Goal: Information Seeking & Learning: Check status

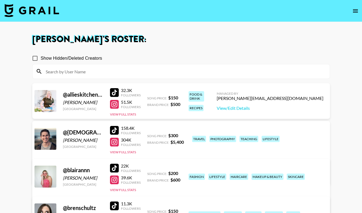
click at [32, 9] on img at bounding box center [31, 10] width 55 height 13
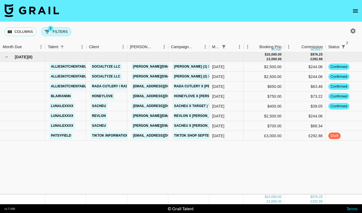
click at [52, 30] on span "3" at bounding box center [50, 28] width 5 height 5
select select "monthDue2"
select select "[DATE]"
select select "status"
select select "not"
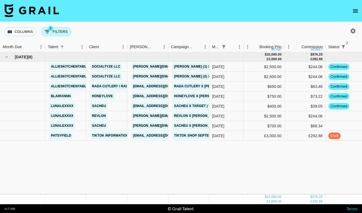
select select "declined"
select select "status"
select select "not"
select select "cancelled"
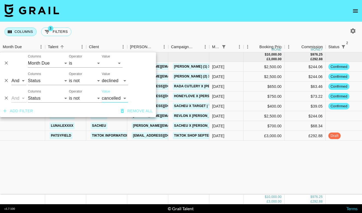
click at [22, 32] on button "Columns" at bounding box center [20, 31] width 32 height 9
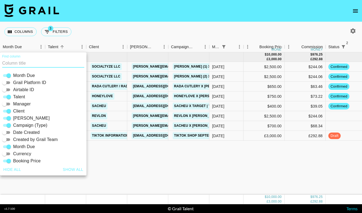
click at [6, 90] on input "Airtable ID" at bounding box center [5, 90] width 20 height 7
checkbox input "true"
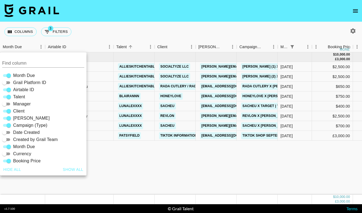
click at [143, 30] on div "Columns 3 Filters + Booking" at bounding box center [181, 32] width 362 height 20
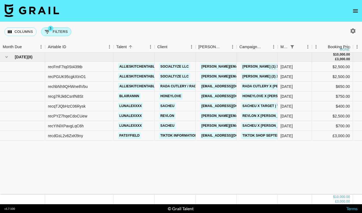
click at [62, 32] on button "3 Filters" at bounding box center [56, 31] width 30 height 9
select select "monthDue2"
select select "[DATE]"
select select "status"
select select "not"
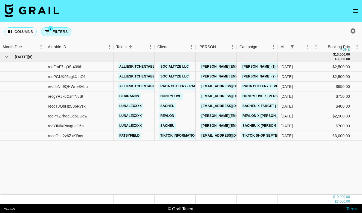
select select "declined"
select select "status"
select select "not"
select select "cancelled"
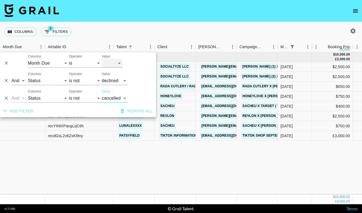
click at [113, 64] on select "[DATE] Aug '[DATE] Jun '[DATE] Apr '[DATE] Feb '[DATE] Dec '[DATE] Oct '[DATE] …" at bounding box center [112, 63] width 21 height 9
select select "[DATE]"
click at [102, 59] on select "[DATE] Aug '[DATE] Jun '[DATE] Apr '[DATE] Feb '[DATE] Dec '[DATE] Oct '[DATE] …" at bounding box center [112, 63] width 21 height 9
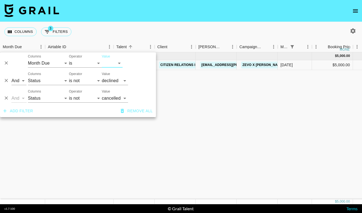
click at [170, 28] on div "Columns 3 Filters + Booking" at bounding box center [181, 32] width 362 height 20
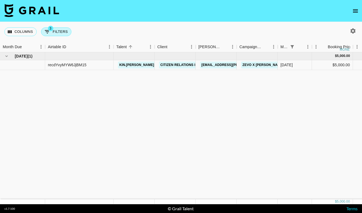
click at [58, 28] on button "3 Filters" at bounding box center [56, 31] width 30 height 9
select select "monthDue2"
select select "[DATE]"
select select "status"
select select "not"
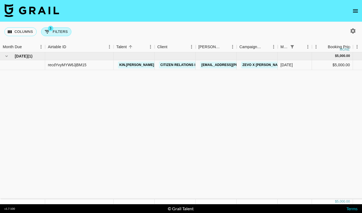
select select "declined"
select select "status"
select select "not"
select select "cancelled"
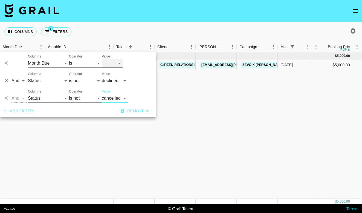
click at [108, 62] on select "[DATE] Aug '[DATE] Jun '[DATE] Apr '[DATE] Feb '[DATE] Dec '[DATE] Oct '[DATE] …" at bounding box center [112, 63] width 21 height 9
select select "[DATE]"
click at [102, 59] on select "[DATE] Aug '[DATE] Jun '[DATE] Apr '[DATE] Feb '[DATE] Dec '[DATE] Oct '[DATE] …" at bounding box center [112, 63] width 21 height 9
click at [104, 145] on div "[DATE] ( 1 ) $ 750.00 $ 73.22 recc4tJmF90pmOecd blairannn Honeylove [EMAIL_ADDR…" at bounding box center [331, 125] width 663 height 147
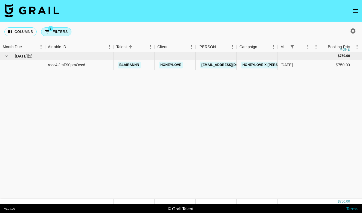
click at [61, 28] on button "3 Filters" at bounding box center [56, 31] width 30 height 9
select select "monthDue2"
select select "[DATE]"
select select "status"
select select "not"
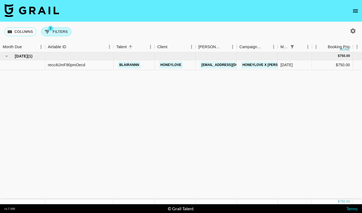
select select "declined"
select select "status"
select select "not"
select select "cancelled"
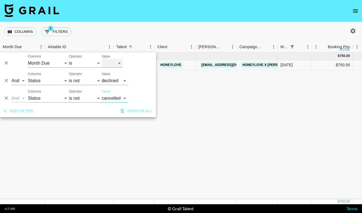
click at [113, 64] on select "[DATE] Aug '[DATE] Jun '[DATE] Apr '[DATE] Feb '[DATE] Dec '[DATE] Oct '[DATE] …" at bounding box center [112, 63] width 21 height 9
select select "[DATE]"
click at [102, 59] on select "[DATE] Aug '[DATE] Jun '[DATE] Apr '[DATE] Feb '[DATE] Dec '[DATE] Oct '[DATE] …" at bounding box center [112, 63] width 21 height 9
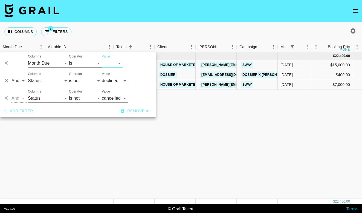
click at [120, 152] on div "[DATE] ( 3 ) $ 22,400.00 $ 2,186.80 recENypbHK8uD92k7 ajgreene15 House of Marke…" at bounding box center [331, 125] width 663 height 147
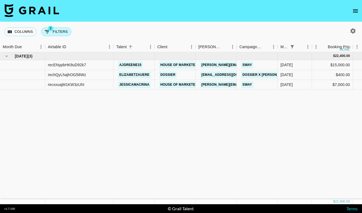
click at [59, 30] on button "3 Filters" at bounding box center [56, 31] width 30 height 9
select select "monthDue2"
select select "[DATE]"
select select "status"
select select "not"
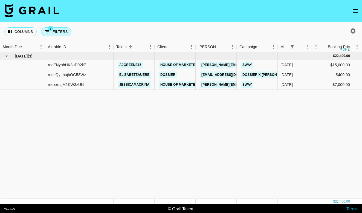
select select "declined"
select select "status"
select select "not"
select select "cancelled"
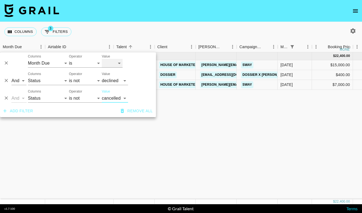
click at [119, 62] on select "[DATE] Aug '[DATE] Jun '[DATE] Apr '[DATE] Feb '[DATE] Dec '[DATE] Oct '[DATE] …" at bounding box center [112, 63] width 21 height 9
click at [102, 59] on select "[DATE] Aug '[DATE] Jun '[DATE] Apr '[DATE] Feb '[DATE] Dec '[DATE] Oct '[DATE] …" at bounding box center [112, 63] width 21 height 9
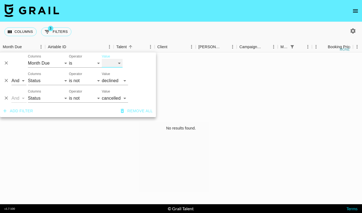
click at [115, 66] on select "[DATE] Aug '[DATE] Jun '[DATE] Apr '[DATE] Feb '[DATE] Dec '[DATE] Oct '[DATE] …" at bounding box center [112, 63] width 21 height 9
select select "[DATE]"
click at [102, 59] on select "[DATE] Aug '[DATE] Jun '[DATE] Apr '[DATE] Feb '[DATE] Dec '[DATE] Oct '[DATE] …" at bounding box center [112, 63] width 21 height 9
click at [355, 31] on icon "button" at bounding box center [353, 31] width 7 height 7
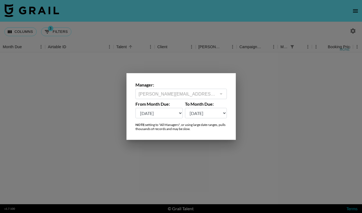
click at [160, 115] on select "[DATE] Aug '[DATE] Jun '[DATE] Apr '[DATE] Feb '[DATE] Dec '[DATE] Oct '[DATE] …" at bounding box center [160, 113] width 48 height 10
select select "[DATE]"
click at [136, 108] on select "[DATE] Aug '[DATE] Jun '[DATE] Apr '[DATE] Feb '[DATE] Dec '[DATE] Oct '[DATE] …" at bounding box center [160, 113] width 48 height 10
click at [102, 149] on div at bounding box center [181, 106] width 362 height 213
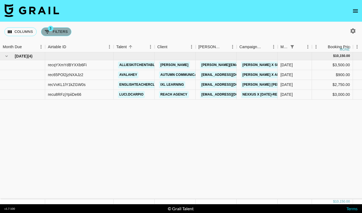
click at [61, 35] on button "3 Filters" at bounding box center [56, 31] width 30 height 9
select select "monthDue2"
select select "[DATE]"
select select "status"
select select "not"
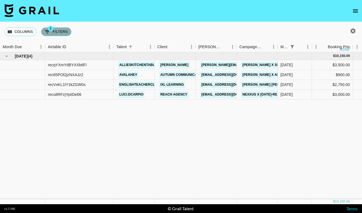
select select "declined"
select select "status"
select select "not"
select select "cancelled"
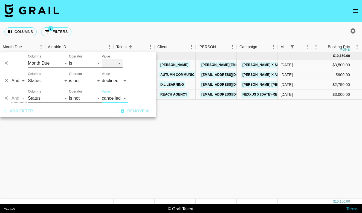
click at [109, 61] on select "[DATE] Aug '[DATE] Jun '[DATE] Apr '[DATE] Feb '[DATE] Dec '[DATE] Oct '[DATE] …" at bounding box center [112, 63] width 21 height 9
select select "[DATE]"
click at [102, 59] on select "[DATE] Aug '[DATE] Jun '[DATE] Apr '[DATE] Feb '[DATE] Dec '[DATE] Oct '[DATE] …" at bounding box center [112, 63] width 21 height 9
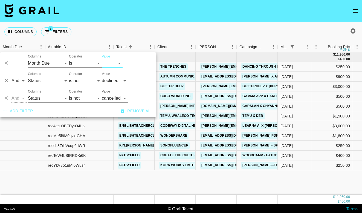
click at [102, 175] on div "[DATE] ( 11 ) $ 11,950.00 £ 400.00 $ 1,166.62 £ 39.05 recRNB1McPNbt7erf avalahe…" at bounding box center [331, 123] width 663 height 142
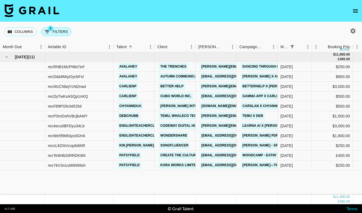
click at [59, 33] on button "3 Filters" at bounding box center [56, 31] width 30 height 9
select select "monthDue2"
select select "[DATE]"
select select "status"
select select "not"
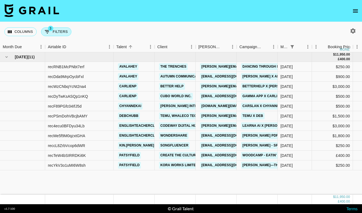
select select "declined"
select select "status"
select select "not"
select select "cancelled"
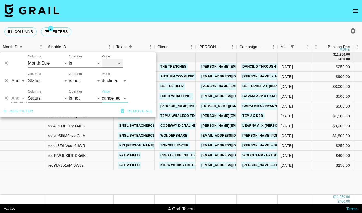
click at [114, 64] on select "[DATE] Aug '[DATE] Jun '[DATE] Apr '[DATE] Feb '[DATE] Dec '[DATE] Oct '[DATE] …" at bounding box center [112, 63] width 21 height 9
select select "[DATE]"
click at [102, 59] on select "[DATE] Aug '[DATE] Jun '[DATE] Apr '[DATE] Feb '[DATE] Dec '[DATE] Oct '[DATE] …" at bounding box center [112, 63] width 21 height 9
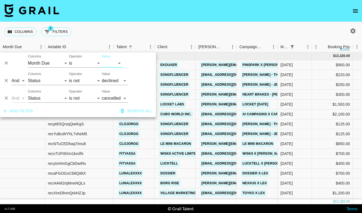
click at [156, 24] on div "Columns 3 Filters + Booking" at bounding box center [181, 32] width 362 height 20
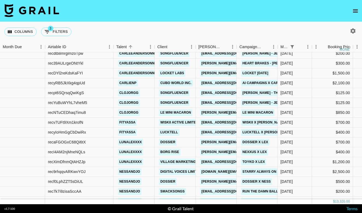
scroll to position [38, 0]
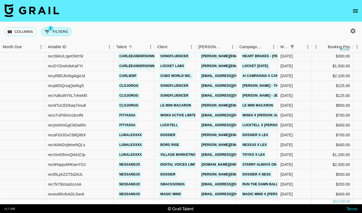
click at [66, 31] on button "3 Filters" at bounding box center [56, 31] width 30 height 9
select select "monthDue2"
select select "[DATE]"
select select "status"
select select "not"
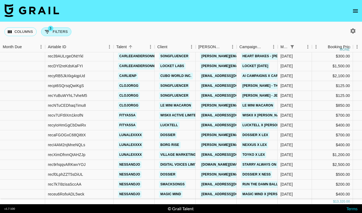
select select "declined"
select select "status"
select select "not"
select select "cancelled"
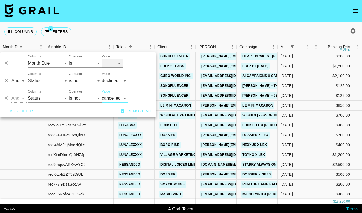
click at [115, 63] on select "[DATE] Aug '[DATE] Jun '[DATE] Apr '[DATE] Feb '[DATE] Dec '[DATE] Oct '[DATE] …" at bounding box center [112, 63] width 21 height 9
select select "[DATE]"
click at [102, 59] on select "[DATE] Aug '[DATE] Jun '[DATE] Apr '[DATE] Feb '[DATE] Dec '[DATE] Oct '[DATE] …" at bounding box center [112, 63] width 21 height 9
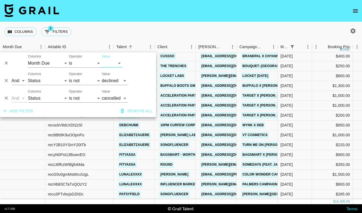
click at [163, 32] on div "Columns 3 Filters + Booking" at bounding box center [181, 32] width 362 height 20
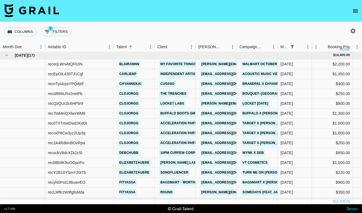
scroll to position [0, 0]
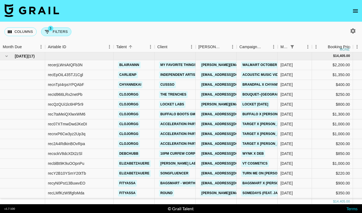
click at [64, 34] on button "3 Filters" at bounding box center [56, 31] width 30 height 9
select select "monthDue2"
select select "[DATE]"
select select "status"
select select "not"
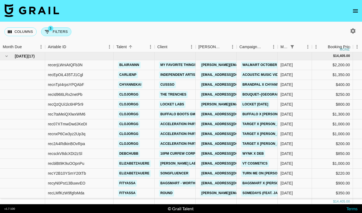
select select "declined"
select select "status"
select select "not"
select select "cancelled"
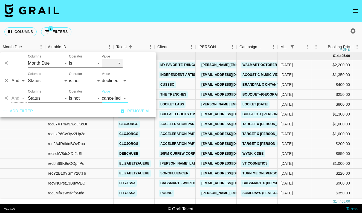
click at [112, 63] on select "[DATE] Aug '[DATE] Jun '[DATE] Apr '[DATE] Feb '[DATE] Dec '[DATE] Oct '[DATE] …" at bounding box center [112, 63] width 21 height 9
select select "[DATE]"
click at [102, 59] on select "[DATE] Aug '[DATE] Jun '[DATE] Apr '[DATE] Feb '[DATE] Dec '[DATE] Oct '[DATE] …" at bounding box center [112, 63] width 21 height 9
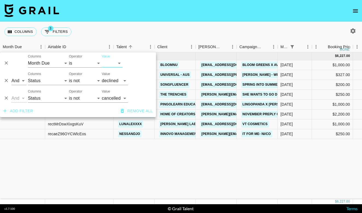
click at [162, 31] on div "Columns 3 Filters + Booking" at bounding box center [181, 32] width 362 height 20
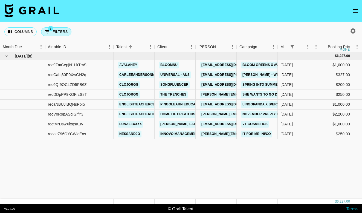
click at [62, 30] on button "3 Filters" at bounding box center [56, 31] width 30 height 9
select select "monthDue2"
select select "[DATE]"
select select "status"
select select "not"
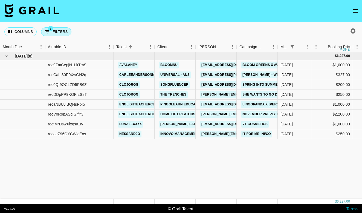
select select "declined"
select select "status"
select select "not"
select select "cancelled"
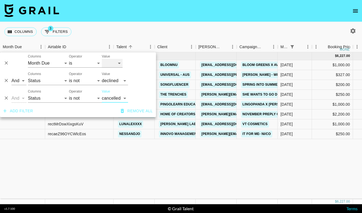
click at [113, 59] on select "[DATE] Aug '[DATE] Jun '[DATE] Apr '[DATE] Feb '[DATE] Dec '[DATE] Oct '[DATE] …" at bounding box center [112, 63] width 21 height 9
select select "[DATE]"
click at [102, 59] on select "[DATE] Aug '[DATE] Jun '[DATE] Apr '[DATE] Feb '[DATE] Dec '[DATE] Oct '[DATE] …" at bounding box center [112, 63] width 21 height 9
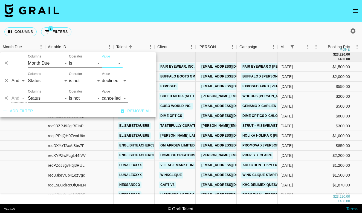
click at [137, 15] on nav at bounding box center [181, 11] width 362 height 22
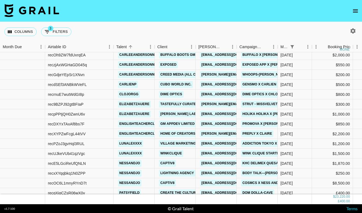
scroll to position [25, 0]
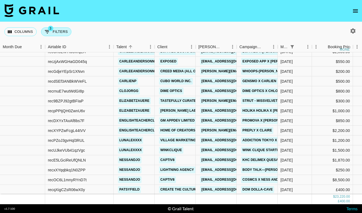
click at [62, 32] on button "3 Filters" at bounding box center [56, 31] width 30 height 9
select select "monthDue2"
select select "[DATE]"
select select "status"
select select "not"
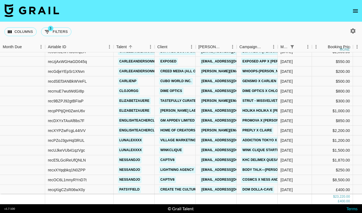
select select "declined"
select select "status"
select select "not"
select select "cancelled"
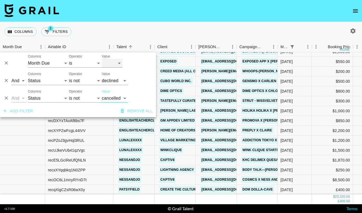
click at [113, 63] on select "[DATE] Aug '[DATE] Jun '[DATE] Apr '[DATE] Feb '[DATE] Dec '[DATE] Oct '[DATE] …" at bounding box center [112, 63] width 21 height 9
select select "[DATE]"
click at [102, 59] on select "[DATE] Aug '[DATE] Jun '[DATE] Apr '[DATE] Feb '[DATE] Dec '[DATE] Oct '[DATE] …" at bounding box center [112, 63] width 21 height 9
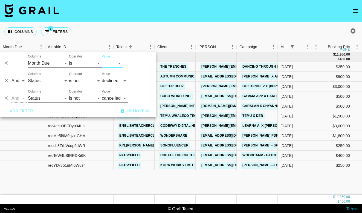
click at [154, 21] on nav at bounding box center [181, 11] width 362 height 22
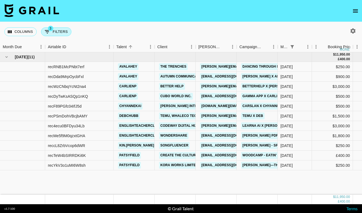
click at [58, 32] on button "3 Filters" at bounding box center [56, 31] width 30 height 9
select select "monthDue2"
select select "[DATE]"
select select "status"
select select "not"
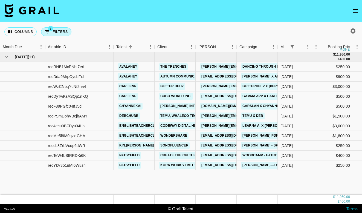
select select "declined"
select select "status"
select select "not"
select select "cancelled"
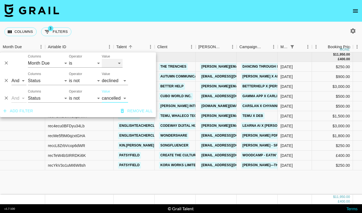
click at [118, 66] on select "[DATE] Aug '[DATE] Jun '[DATE] Apr '[DATE] Feb '[DATE] Dec '[DATE] Oct '[DATE] …" at bounding box center [112, 63] width 21 height 9
select select "[DATE]"
click at [102, 59] on select "[DATE] Aug '[DATE] Jun '[DATE] Apr '[DATE] Feb '[DATE] Dec '[DATE] Oct '[DATE] …" at bounding box center [112, 63] width 21 height 9
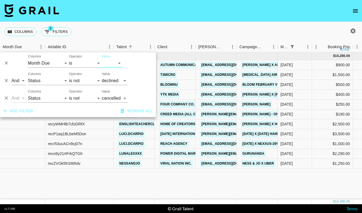
click at [147, 23] on div "Columns 3 Filters + Booking" at bounding box center [181, 32] width 362 height 20
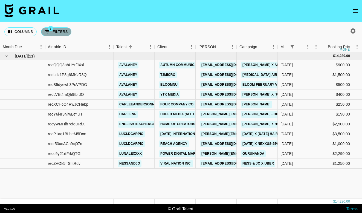
click at [60, 31] on button "3 Filters" at bounding box center [56, 31] width 30 height 9
select select "monthDue2"
select select "[DATE]"
select select "status"
select select "not"
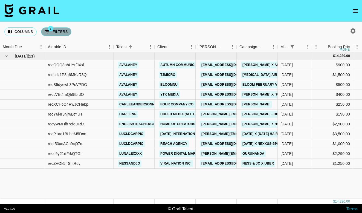
select select "declined"
select select "status"
select select "not"
select select "cancelled"
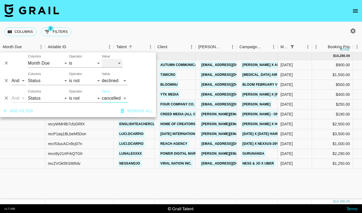
click at [112, 64] on select "[DATE] Aug '[DATE] Jun '[DATE] Apr '[DATE] Feb '[DATE] Dec '[DATE] Oct '[DATE] …" at bounding box center [112, 63] width 21 height 9
select select "[DATE]"
click at [102, 59] on select "[DATE] Aug '[DATE] Jun '[DATE] Apr '[DATE] Feb '[DATE] Dec '[DATE] Oct '[DATE] …" at bounding box center [112, 63] width 21 height 9
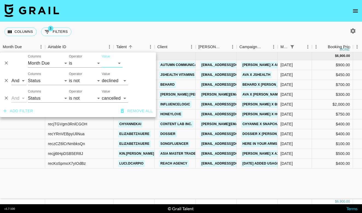
click at [83, 181] on div "[DATE] ( 11 ) $ 6,900.00 $ 673.61 recrQ7eUq4RfOX9t0 avalahey Autumn Communicati…" at bounding box center [331, 125] width 663 height 147
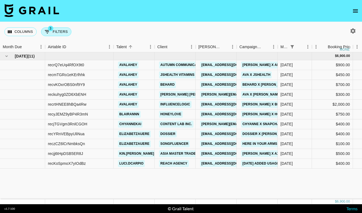
click at [61, 30] on button "3 Filters" at bounding box center [56, 31] width 30 height 9
select select "monthDue2"
select select "[DATE]"
select select "status"
select select "not"
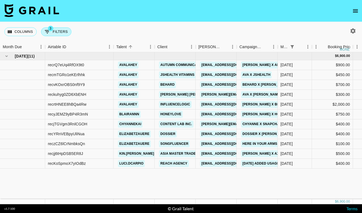
select select "declined"
select select "status"
select select "not"
select select "cancelled"
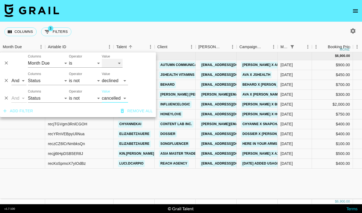
click at [117, 61] on select "[DATE] Aug '[DATE] Jun '[DATE] Apr '[DATE] Feb '[DATE] Dec '[DATE] Oct '[DATE] …" at bounding box center [112, 63] width 21 height 9
select select "[DATE]"
click at [102, 59] on select "[DATE] Aug '[DATE] Jun '[DATE] Apr '[DATE] Feb '[DATE] Dec '[DATE] Oct '[DATE] …" at bounding box center [112, 63] width 21 height 9
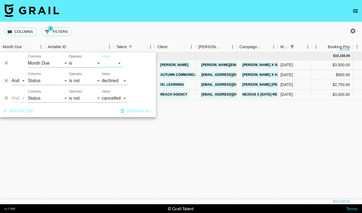
click at [143, 30] on div "Columns 3 Filters + Booking" at bounding box center [181, 32] width 362 height 20
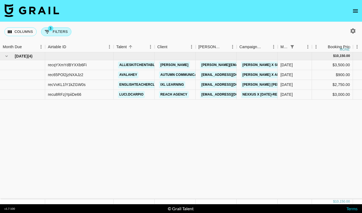
click at [59, 28] on button "3 Filters" at bounding box center [56, 31] width 30 height 9
select select "monthDue2"
select select "[DATE]"
select select "status"
select select "not"
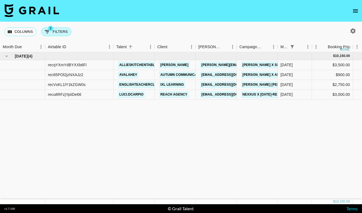
select select "declined"
select select "status"
select select "not"
select select "cancelled"
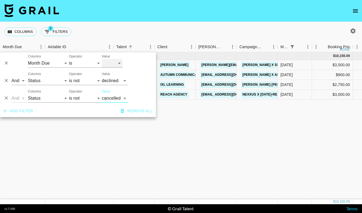
click at [113, 64] on select "[DATE] Aug '[DATE] Jun '[DATE] Apr '[DATE] Feb '[DATE] Dec '[DATE] Oct '[DATE] …" at bounding box center [112, 63] width 21 height 9
select select "[DATE]"
click at [102, 59] on select "[DATE] Aug '[DATE] Jun '[DATE] Apr '[DATE] Feb '[DATE] Dec '[DATE] Oct '[DATE] …" at bounding box center [112, 63] width 21 height 9
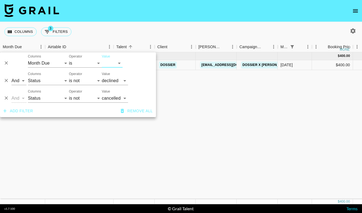
click at [93, 139] on div "[DATE] ( 1 ) $ 400.00 $ 39.05 recvVF4KRiauFb2UQ elizabetzauere Dossier [EMAIL_A…" at bounding box center [331, 125] width 663 height 147
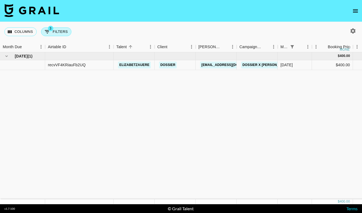
click at [59, 32] on button "3 Filters" at bounding box center [56, 31] width 30 height 9
select select "monthDue2"
select select "[DATE]"
select select "status"
select select "not"
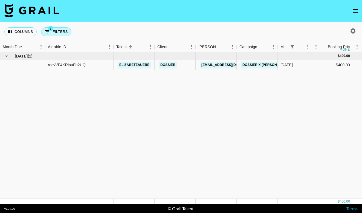
select select "declined"
select select "status"
select select "not"
select select "cancelled"
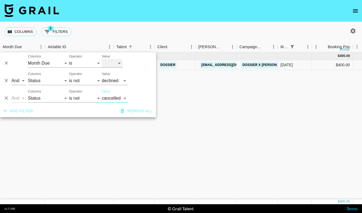
click at [112, 64] on select "[DATE] Aug '[DATE] Jun '[DATE] Apr '[DATE] Feb '[DATE] Dec '[DATE] Oct '[DATE] …" at bounding box center [112, 63] width 21 height 9
select select "[DATE]"
click at [102, 59] on select "[DATE] Aug '[DATE] Jun '[DATE] Apr '[DATE] Feb '[DATE] Dec '[DATE] Oct '[DATE] …" at bounding box center [112, 63] width 21 height 9
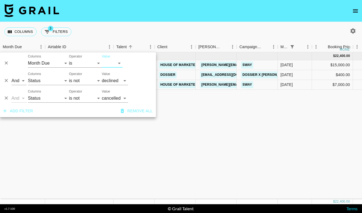
click at [74, 164] on div "[DATE] ( 3 ) $ 22,400.00 $ 2,186.80 recENypbHK8uD92k7 ajgreene15 House of Marke…" at bounding box center [331, 125] width 663 height 147
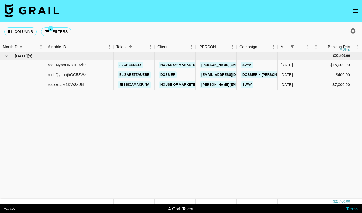
click at [59, 39] on div "Columns 3 Filters + Booking" at bounding box center [38, 32] width 69 height 20
click at [62, 32] on button "3 Filters" at bounding box center [56, 31] width 30 height 9
select select "monthDue2"
select select "[DATE]"
select select "status"
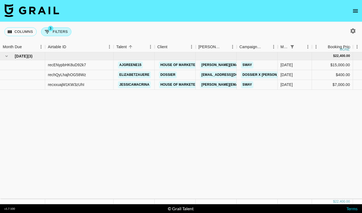
select select "not"
select select "declined"
select select "status"
select select "not"
select select "cancelled"
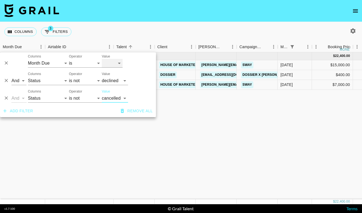
click at [114, 61] on select "[DATE] Aug '[DATE] Jun '[DATE] Apr '[DATE] Feb '[DATE] Dec '[DATE] Oct '[DATE] …" at bounding box center [112, 63] width 21 height 9
select select "[DATE]"
click at [102, 59] on select "[DATE] Aug '[DATE] Jun '[DATE] Apr '[DATE] Feb '[DATE] Dec '[DATE] Oct '[DATE] …" at bounding box center [112, 63] width 21 height 9
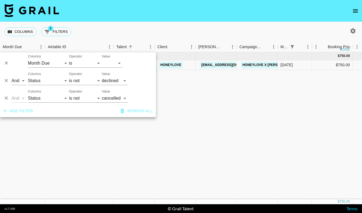
click at [107, 149] on div "[DATE] ( 1 ) $ 750.00 $ 73.22 recc4tJmF90pmOecd blairannn Honeylove [EMAIL_ADDR…" at bounding box center [331, 125] width 663 height 147
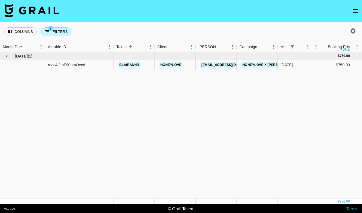
click at [60, 33] on button "3 Filters" at bounding box center [56, 31] width 30 height 9
select select "monthDue2"
select select "[DATE]"
select select "status"
select select "not"
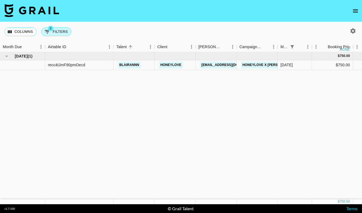
select select "declined"
select select "status"
select select "not"
select select "cancelled"
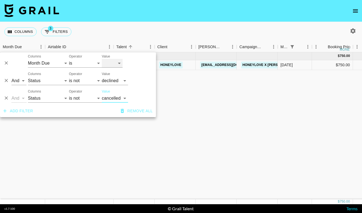
click at [115, 64] on select "[DATE] Aug '[DATE] Jun '[DATE] Apr '[DATE] Feb '[DATE] Dec '[DATE] Oct '[DATE] …" at bounding box center [112, 63] width 21 height 9
select select "[DATE]"
click at [102, 59] on select "[DATE] Aug '[DATE] Jun '[DATE] Apr '[DATE] Feb '[DATE] Dec '[DATE] Oct '[DATE] …" at bounding box center [112, 63] width 21 height 9
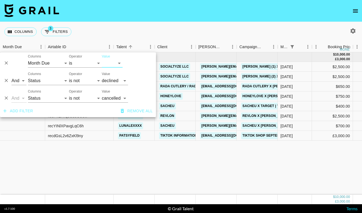
click at [97, 143] on div "[DATE] ( 8 ) $ 10,000.00 £ 3,000.00 $ 976.25 £ 292.88 recFmF7tq0St439tb alliesk…" at bounding box center [331, 123] width 663 height 142
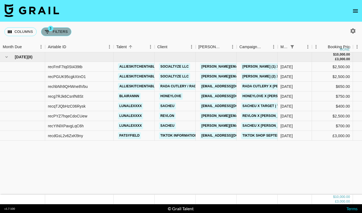
click at [64, 31] on button "3 Filters" at bounding box center [56, 31] width 30 height 9
select select "monthDue2"
select select "[DATE]"
select select "status"
select select "not"
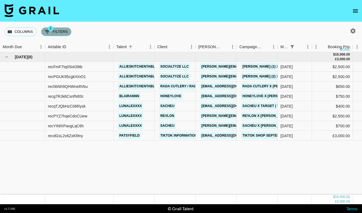
select select "declined"
select select "status"
select select "not"
select select "cancelled"
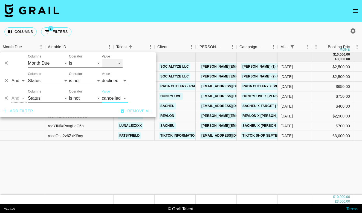
click at [119, 63] on select "[DATE] Aug '[DATE] Jun '[DATE] Apr '[DATE] Feb '[DATE] Dec '[DATE] Oct '[DATE] …" at bounding box center [112, 63] width 21 height 9
select select "[DATE]"
click at [102, 59] on select "[DATE] Aug '[DATE] Jun '[DATE] Apr '[DATE] Feb '[DATE] Dec '[DATE] Oct '[DATE] …" at bounding box center [112, 63] width 21 height 9
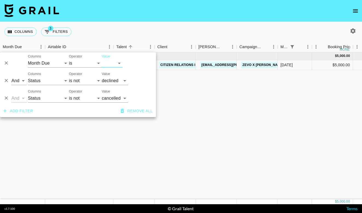
click at [93, 150] on div "[DATE] ( 1 ) $ 5,000.00 $ 488.13 recdYvyMYW6JjBM15 kin.[PERSON_NAME] Citizen Re…" at bounding box center [331, 125] width 663 height 147
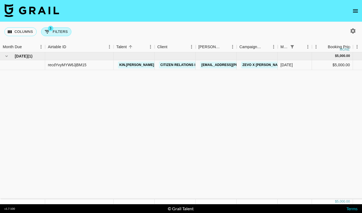
click at [62, 34] on button "3 Filters" at bounding box center [56, 31] width 30 height 9
select select "monthDue2"
select select "[DATE]"
select select "status"
select select "not"
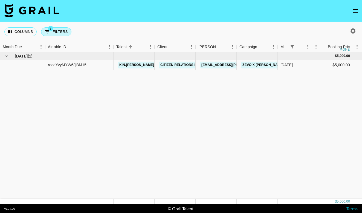
select select "declined"
select select "status"
select select "not"
select select "cancelled"
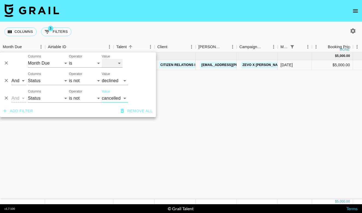
click at [115, 66] on select "[DATE] Aug '[DATE] Jun '[DATE] Apr '[DATE] Feb '[DATE] Dec '[DATE] Oct '[DATE] …" at bounding box center [112, 63] width 21 height 9
select select "[DATE]"
click at [102, 59] on select "[DATE] Aug '[DATE] Jun '[DATE] Apr '[DATE] Feb '[DATE] Dec '[DATE] Oct '[DATE] …" at bounding box center [112, 63] width 21 height 9
click at [74, 157] on div "[DATE] ( 1 ) $ 750.00 $ 73.22 recc4tJmF90pmOecd blairannn Honeylove [EMAIL_ADDR…" at bounding box center [331, 125] width 663 height 147
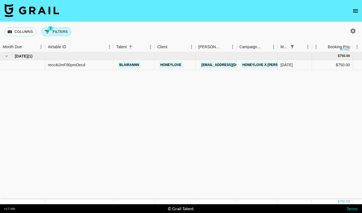
click at [62, 32] on button "3 Filters" at bounding box center [56, 31] width 30 height 9
select select "monthDue2"
select select "[DATE]"
select select "status"
select select "not"
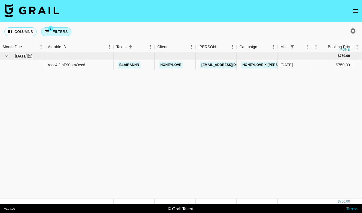
select select "declined"
select select "status"
select select "not"
select select "cancelled"
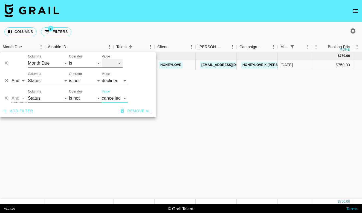
click at [118, 63] on select "[DATE] Aug '[DATE] Jun '[DATE] Apr '[DATE] Feb '[DATE] Dec '[DATE] Oct '[DATE] …" at bounding box center [112, 63] width 21 height 9
select select "[DATE]"
click at [102, 59] on select "[DATE] Aug '[DATE] Jun '[DATE] Apr '[DATE] Feb '[DATE] Dec '[DATE] Oct '[DATE] …" at bounding box center [112, 63] width 21 height 9
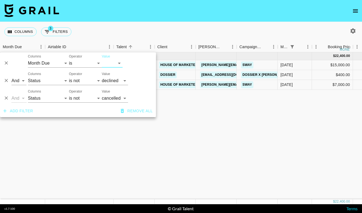
click at [82, 132] on div "[DATE] ( 3 ) $ 22,400.00 $ 2,186.80 recENypbHK8uD92k7 ajgreene15 House of Marke…" at bounding box center [331, 125] width 663 height 147
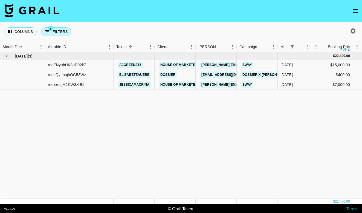
click at [61, 31] on button "3 Filters" at bounding box center [56, 31] width 30 height 9
select select "monthDue2"
select select "[DATE]"
select select "status"
select select "not"
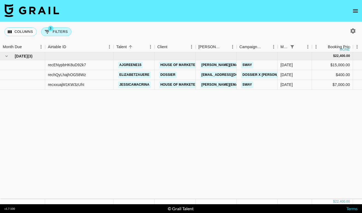
select select "declined"
select select "status"
select select "not"
select select "cancelled"
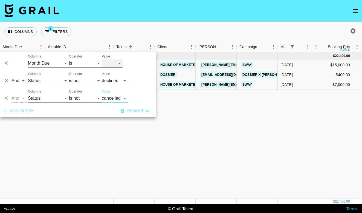
click at [119, 60] on select "[DATE] Aug '[DATE] Jun '[DATE] Apr '[DATE] Feb '[DATE] Dec '[DATE] Oct '[DATE] …" at bounding box center [112, 63] width 21 height 9
select select "[DATE]"
click at [102, 59] on select "[DATE] Aug '[DATE] Jun '[DATE] Apr '[DATE] Feb '[DATE] Dec '[DATE] Oct '[DATE] …" at bounding box center [112, 63] width 21 height 9
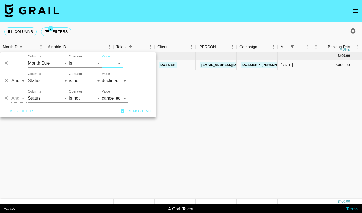
click at [92, 135] on div "[DATE] ( 1 ) $ 400.00 $ 39.05 recvVF4KRiauFb2UQ elizabetzauere Dossier [EMAIL_A…" at bounding box center [331, 125] width 663 height 147
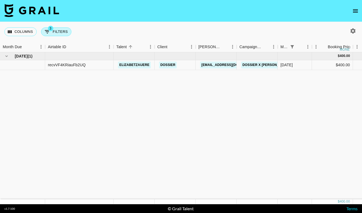
click at [61, 33] on button "3 Filters" at bounding box center [56, 31] width 30 height 9
select select "monthDue2"
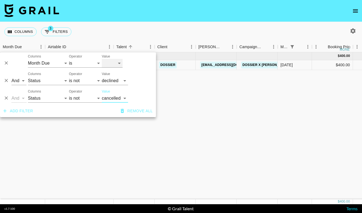
click at [116, 64] on select "[DATE] Aug '[DATE] Jun '[DATE] Apr '[DATE] Feb '[DATE] Dec '[DATE] Oct '[DATE] …" at bounding box center [112, 63] width 21 height 9
click at [102, 59] on select "[DATE] Aug '[DATE] Jun '[DATE] Apr '[DATE] Feb '[DATE] Dec '[DATE] Oct '[DATE] …" at bounding box center [112, 63] width 21 height 9
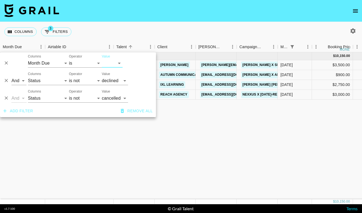
click at [88, 132] on div "[DATE] ( 4 ) $ 10,150.00 $ 990.89 recqYXmYdBYXXb6Fi allieskitchentable Luckie […" at bounding box center [331, 125] width 663 height 147
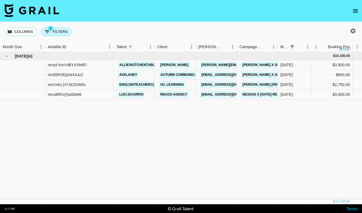
click at [65, 29] on button "3 Filters" at bounding box center [56, 31] width 30 height 9
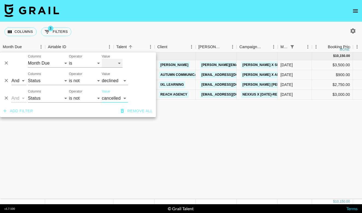
click at [120, 63] on select "[DATE] Aug '[DATE] Jun '[DATE] Apr '[DATE] Feb '[DATE] Dec '[DATE] Oct '[DATE] …" at bounding box center [112, 63] width 21 height 9
click at [102, 59] on select "[DATE] Aug '[DATE] Jun '[DATE] Apr '[DATE] Feb '[DATE] Dec '[DATE] Oct '[DATE] …" at bounding box center [112, 63] width 21 height 9
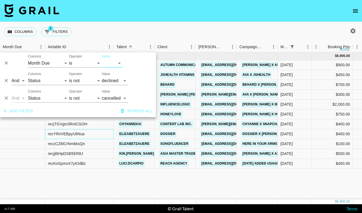
click at [90, 135] on div "recYRnVEBpyUliNua" at bounding box center [79, 134] width 68 height 10
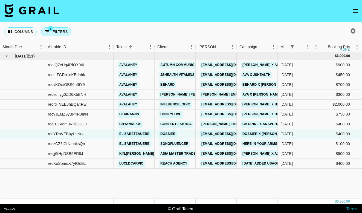
click at [57, 29] on button "3 Filters" at bounding box center [56, 31] width 30 height 9
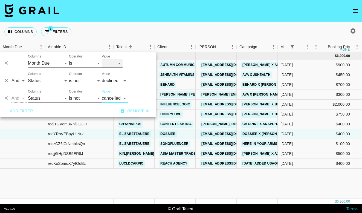
click at [117, 65] on select "[DATE] Aug '[DATE] Jun '[DATE] Apr '[DATE] Feb '[DATE] Dec '[DATE] Oct '[DATE] …" at bounding box center [112, 63] width 21 height 9
click at [102, 59] on select "[DATE] Aug '[DATE] Jun '[DATE] Apr '[DATE] Feb '[DATE] Dec '[DATE] Oct '[DATE] …" at bounding box center [112, 63] width 21 height 9
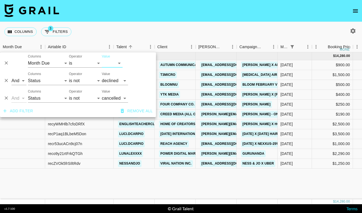
click at [85, 191] on div "[DATE] ( 11 ) $ 14,280.00 $ 1,394.08 recQQQ8nhUYrfJXxl avalahey Autumn Communic…" at bounding box center [331, 125] width 663 height 147
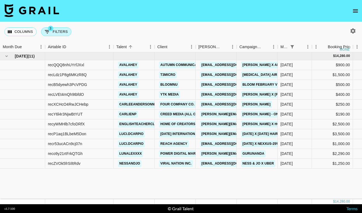
click at [61, 32] on button "3 Filters" at bounding box center [56, 31] width 30 height 9
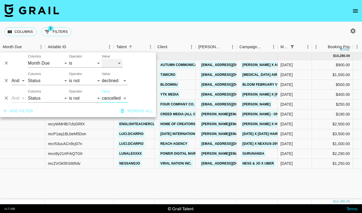
click at [109, 65] on select "[DATE] Aug '[DATE] Jun '[DATE] Apr '[DATE] Feb '[DATE] Dec '[DATE] Oct '[DATE] …" at bounding box center [112, 63] width 21 height 9
click at [102, 59] on select "[DATE] Aug '[DATE] Jun '[DATE] Apr '[DATE] Feb '[DATE] Dec '[DATE] Oct '[DATE] …" at bounding box center [112, 63] width 21 height 9
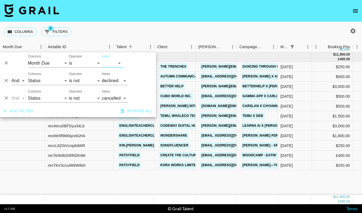
click at [80, 181] on div "[DATE] ( 11 ) $ 11,950.00 £ 400.00 $ 1,166.62 £ 39.05 recRNB1McPNbt7erf avalahe…" at bounding box center [331, 123] width 663 height 142
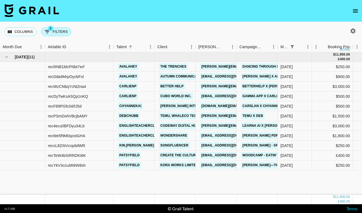
click at [67, 32] on button "3 Filters" at bounding box center [56, 31] width 30 height 9
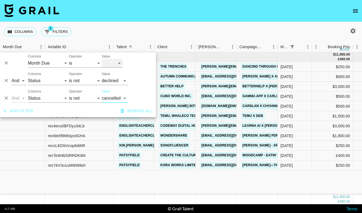
click at [115, 66] on select "[DATE] Aug '[DATE] Jun '[DATE] Apr '[DATE] Feb '[DATE] Dec '[DATE] Oct '[DATE] …" at bounding box center [112, 63] width 21 height 9
click at [102, 59] on select "[DATE] Aug '[DATE] Jun '[DATE] Apr '[DATE] Feb '[DATE] Dec '[DATE] Oct '[DATE] …" at bounding box center [112, 63] width 21 height 9
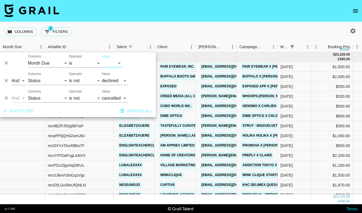
click at [133, 28] on div "Columns 3 Filters + Booking" at bounding box center [181, 32] width 362 height 20
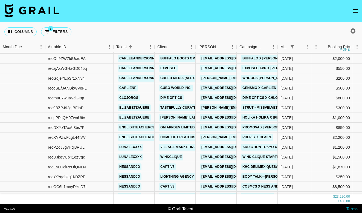
scroll to position [25, 0]
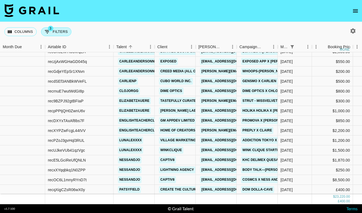
click at [65, 33] on button "3 Filters" at bounding box center [56, 31] width 30 height 9
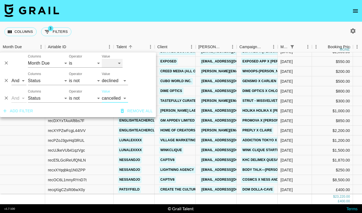
click at [112, 61] on select "[DATE] Aug '[DATE] Jun '[DATE] Apr '[DATE] Feb '[DATE] Dec '[DATE] Oct '[DATE] …" at bounding box center [112, 63] width 21 height 9
click at [102, 59] on select "[DATE] Aug '[DATE] Jun '[DATE] Apr '[DATE] Feb '[DATE] Dec '[DATE] Oct '[DATE] …" at bounding box center [112, 63] width 21 height 9
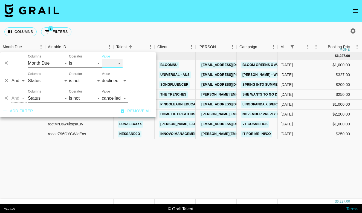
scroll to position [0, 0]
click at [139, 27] on div "Columns 3 Filters + Booking" at bounding box center [181, 32] width 362 height 20
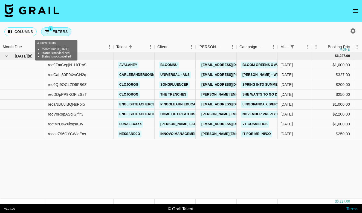
click at [57, 31] on button "3 Filters" at bounding box center [56, 31] width 30 height 9
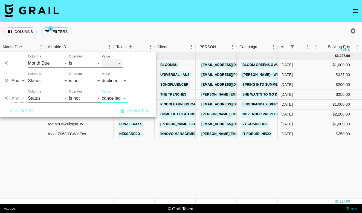
click at [112, 65] on select "[DATE] Aug '[DATE] Jun '[DATE] Apr '[DATE] Feb '[DATE] Dec '[DATE] Oct '[DATE] …" at bounding box center [112, 63] width 21 height 9
click at [102, 59] on select "[DATE] Aug '[DATE] Jun '[DATE] Apr '[DATE] Feb '[DATE] Dec '[DATE] Oct '[DATE] …" at bounding box center [112, 63] width 21 height 9
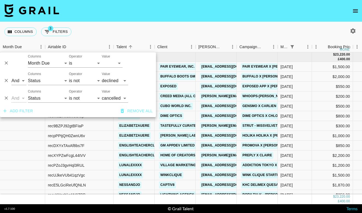
click at [137, 27] on div "Columns 3 Filters + Booking" at bounding box center [181, 32] width 362 height 20
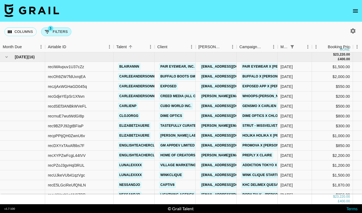
click at [65, 32] on button "3 Filters" at bounding box center [56, 31] width 30 height 9
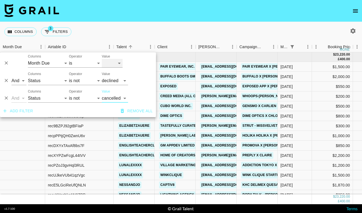
click at [113, 67] on select "[DATE] Aug '[DATE] Jun '[DATE] Apr '[DATE] Feb '[DATE] Dec '[DATE] Oct '[DATE] …" at bounding box center [112, 63] width 21 height 9
click at [102, 59] on select "[DATE] Aug '[DATE] Jun '[DATE] Apr '[DATE] Feb '[DATE] Dec '[DATE] Oct '[DATE] …" at bounding box center [112, 63] width 21 height 9
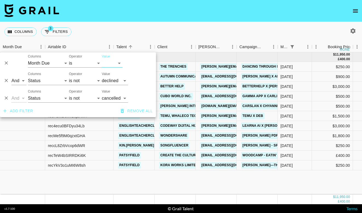
click at [211, 188] on div "[DATE] ( 11 ) $ 11,950.00 £ 400.00 $ 1,166.62 £ 39.05 recRNB1McPNbt7erf avalahe…" at bounding box center [331, 123] width 663 height 142
